Goal: Transaction & Acquisition: Purchase product/service

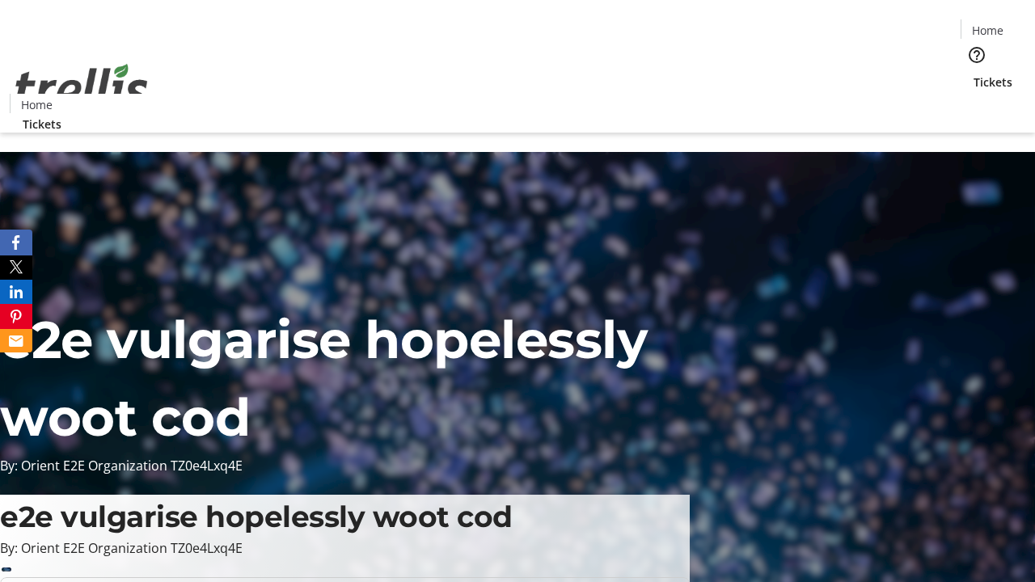
click at [974, 74] on span "Tickets" at bounding box center [993, 82] width 39 height 17
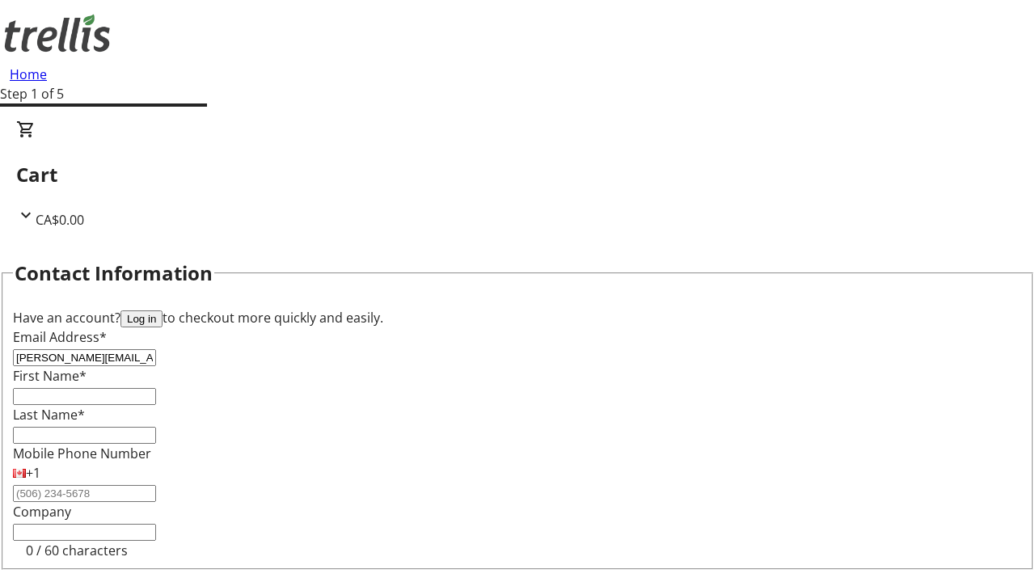
type input "[PERSON_NAME][EMAIL_ADDRESS][DOMAIN_NAME]"
type input "[PERSON_NAME]"
type input "Padberg"
